Goal: Task Accomplishment & Management: Use online tool/utility

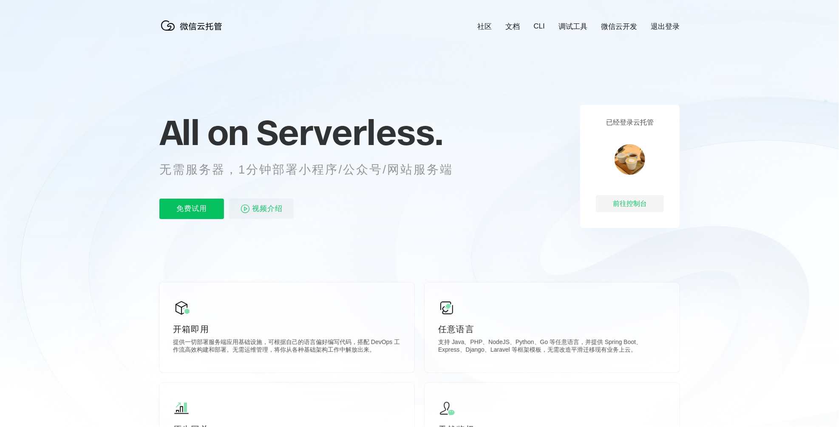
scroll to position [0, 1511]
click at [463, 213] on div "免费试用 视频介绍" at bounding box center [316, 208] width 315 height 20
click at [553, 238] on icon at bounding box center [419, 229] width 816 height 459
click at [631, 208] on div "前往控制台" at bounding box center [630, 203] width 68 height 17
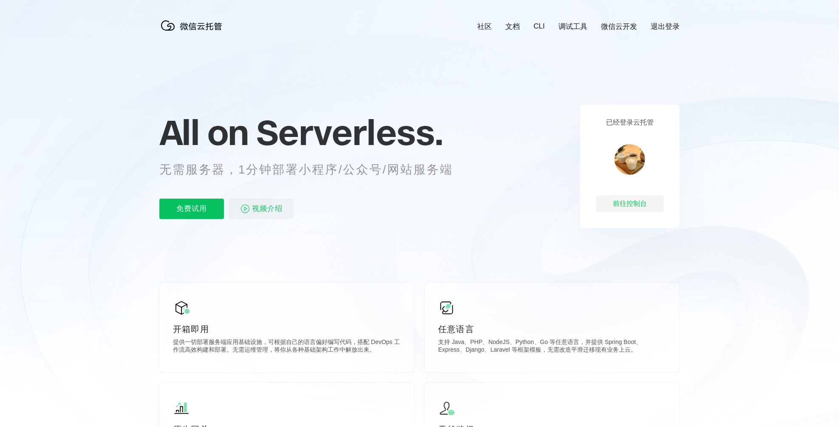
scroll to position [0, 1511]
